Goal: Communication & Community: Answer question/provide support

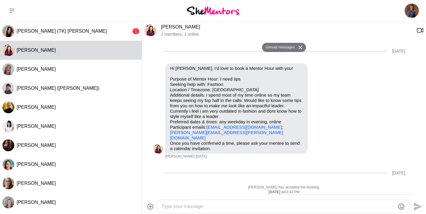
scroll to position [201, 0]
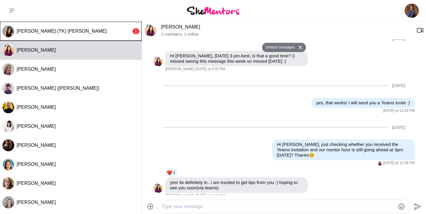
click at [62, 29] on span "[PERSON_NAME] (TK) [PERSON_NAME]" at bounding box center [62, 31] width 90 height 5
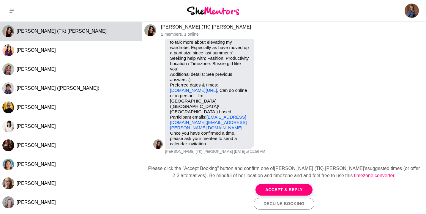
scroll to position [61, 0]
click at [280, 186] on button "Accept & Reply" at bounding box center [283, 190] width 57 height 12
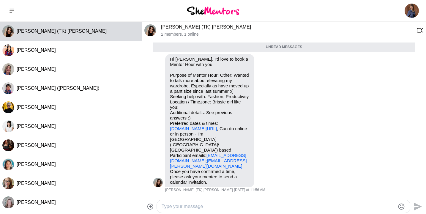
scroll to position [56, 0]
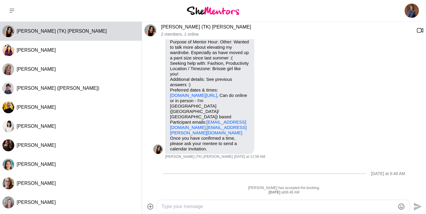
click at [243, 211] on div at bounding box center [283, 206] width 253 height 13
click at [242, 206] on textarea "Type your message" at bounding box center [278, 206] width 233 height 7
paste textarea "Thank you for booking a mentor hour with me! I’d love to chat with you about ho…"
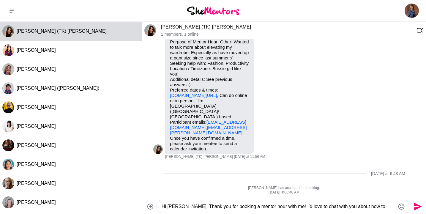
scroll to position [61, 0]
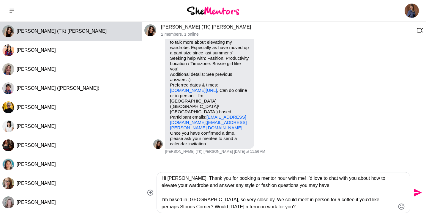
click at [178, 176] on textarea "Hi [PERSON_NAME], Thank you for booking a mentor hour with me! I’d love to chat…" at bounding box center [278, 193] width 233 height 36
click at [277, 178] on textarea "Hi [PERSON_NAME], thank you for booking a mentor hour with me! I’d love to chat…" at bounding box center [278, 193] width 233 height 36
click at [162, 201] on textarea "Hi [PERSON_NAME], thank you for booking a mentor hour with me! I would love to …" at bounding box center [278, 193] width 233 height 36
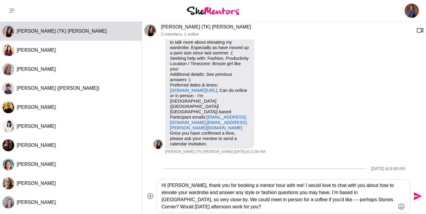
click at [347, 193] on textarea "Hi [PERSON_NAME], thank you for booking a mentor hour with me! I would love to …" at bounding box center [278, 196] width 233 height 29
click at [181, 199] on textarea "Hi [PERSON_NAME], thank you for booking a mentor hour with me! I would love to …" at bounding box center [278, 196] width 233 height 29
click at [403, 206] on icon "Emoji picker" at bounding box center [401, 206] width 7 height 7
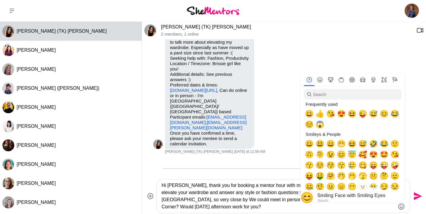
click at [342, 154] on span "😊" at bounding box center [341, 154] width 9 height 8
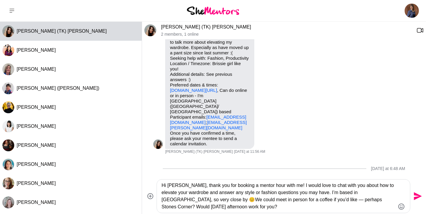
click at [187, 199] on textarea "Hi [PERSON_NAME], thank you for booking a mentor hour with me! I would love to …" at bounding box center [278, 196] width 233 height 29
click at [280, 201] on textarea "Hi [PERSON_NAME], thank you for booking a mentor hour with me! I would love to …" at bounding box center [278, 196] width 233 height 29
click at [307, 201] on textarea "Hi [PERSON_NAME], thank you for booking a mentor hour with me! I would love to …" at bounding box center [278, 196] width 233 height 29
click at [388, 201] on textarea "Hi [PERSON_NAME], thank you for booking a mentor hour with me! I would love to …" at bounding box center [278, 196] width 233 height 29
click at [284, 206] on textarea "Hi [PERSON_NAME], thank you for booking a mentor hour with me! I would love to …" at bounding box center [278, 196] width 233 height 29
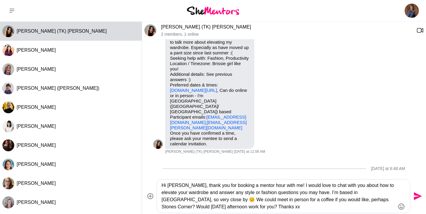
type textarea "Hi [PERSON_NAME], thank you for booking a mentor hour with me! I would love to …"
click at [415, 195] on icon "Send" at bounding box center [417, 196] width 10 height 10
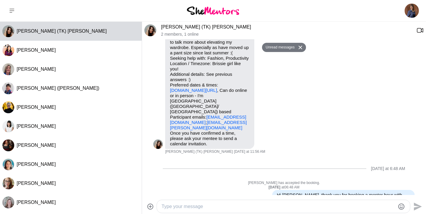
scroll to position [101, 0]
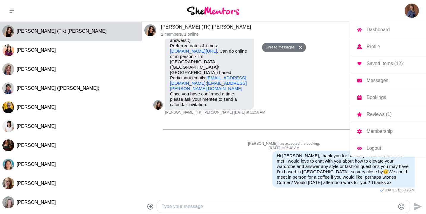
click at [411, 6] on img at bounding box center [412, 11] width 14 height 14
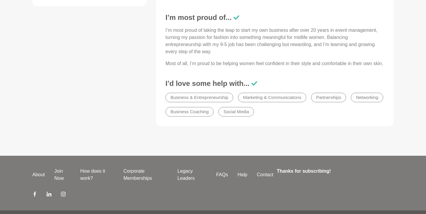
scroll to position [371, 0]
